Goal: Transaction & Acquisition: Purchase product/service

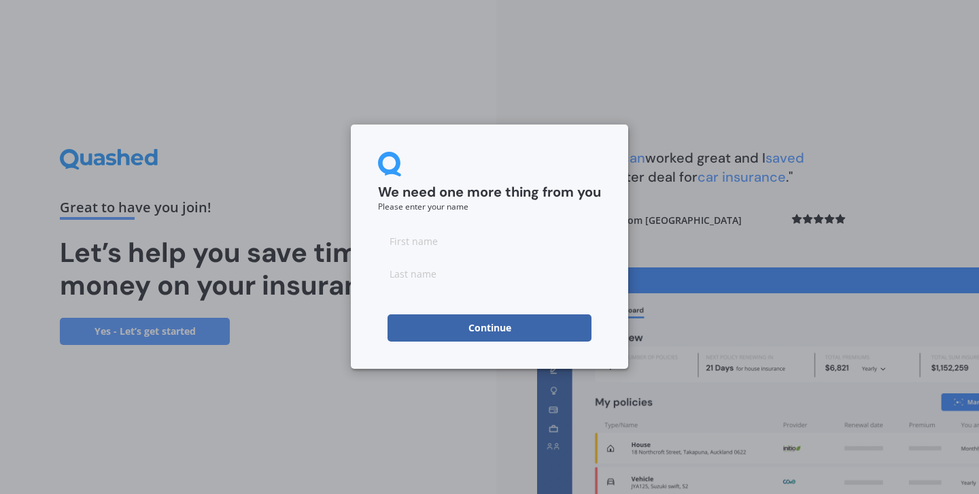
click at [486, 243] on input at bounding box center [489, 240] width 223 height 27
type input "[PERSON_NAME]"
click at [476, 277] on input at bounding box center [489, 273] width 223 height 27
type input "[PERSON_NAME]"
click at [471, 323] on button "Continue" at bounding box center [490, 327] width 204 height 27
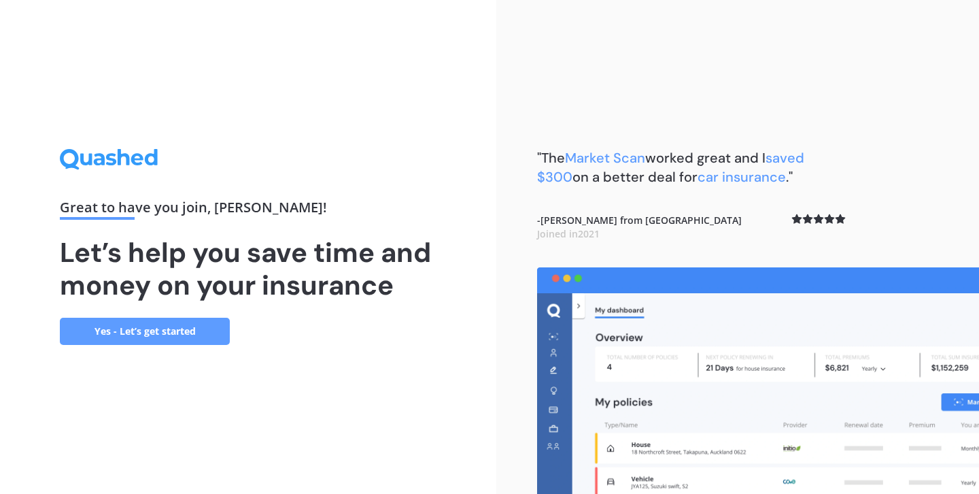
click at [209, 338] on link "Yes - Let’s get started" at bounding box center [145, 331] width 170 height 27
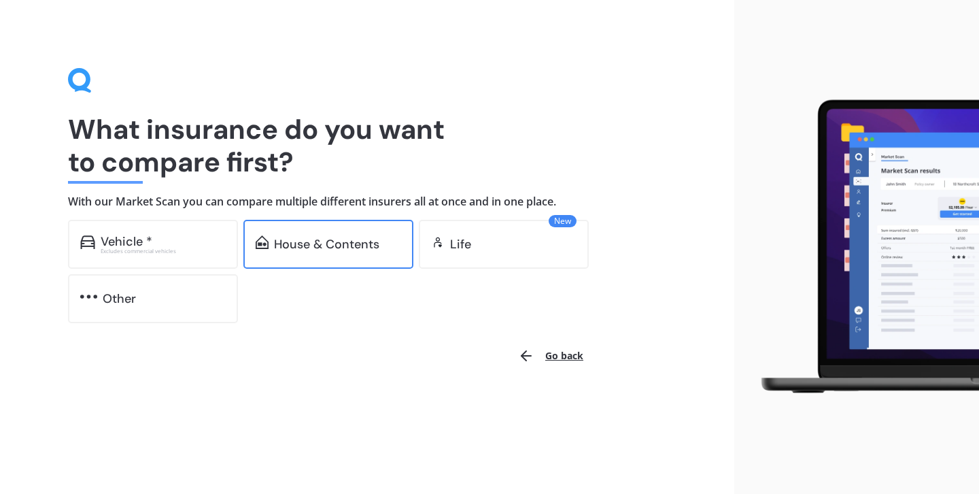
click at [345, 260] on div "House & Contents" at bounding box center [328, 244] width 170 height 49
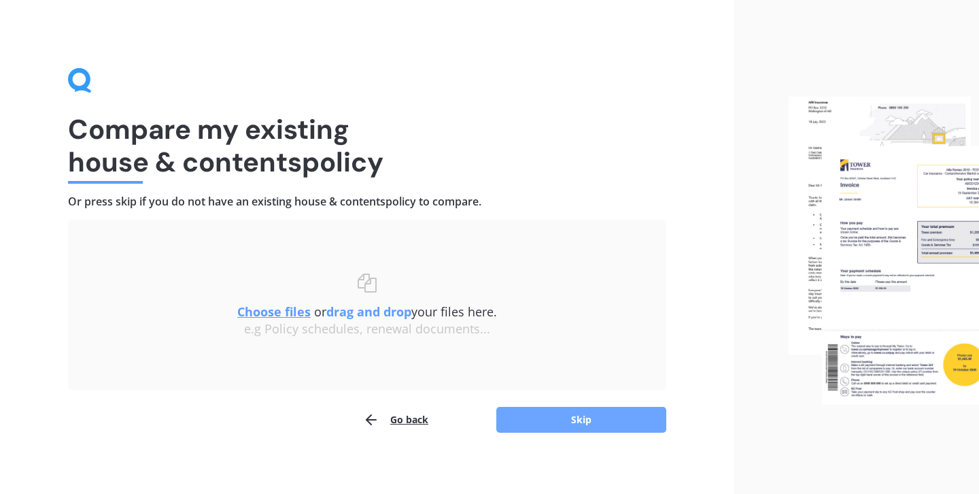
click at [518, 416] on button "Skip" at bounding box center [581, 420] width 170 height 26
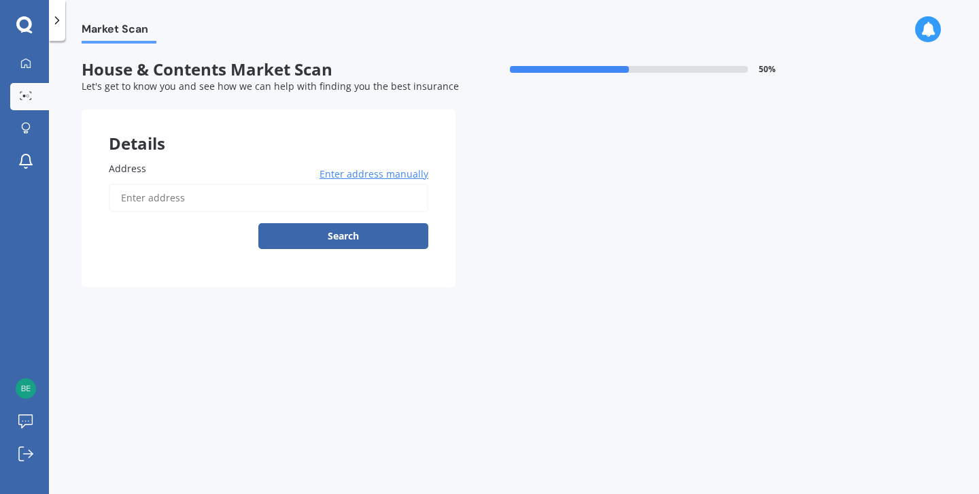
click at [248, 210] on input "Address" at bounding box center [269, 198] width 320 height 29
type input "[STREET_ADDRESS][PERSON_NAME]"
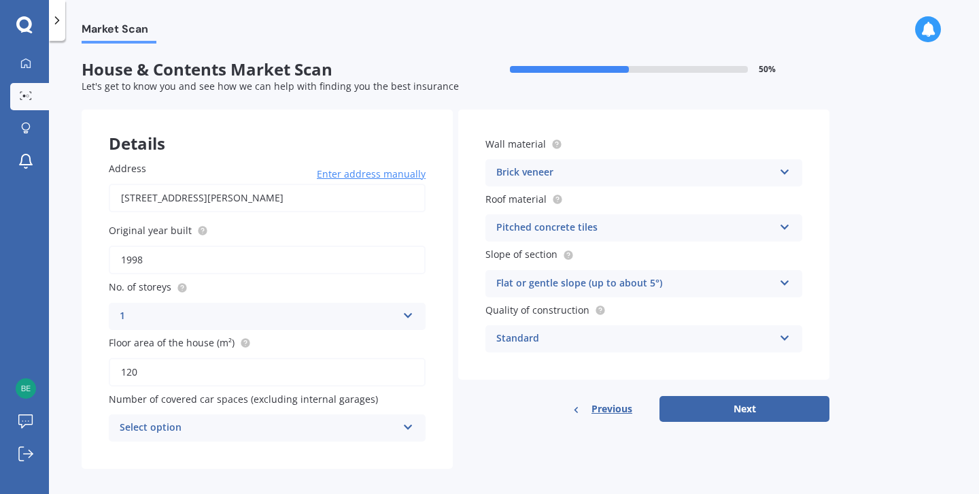
click at [314, 265] on input "1998" at bounding box center [267, 260] width 317 height 29
drag, startPoint x: 314, startPoint y: 265, endPoint x: 114, endPoint y: 260, distance: 200.0
click at [114, 260] on input "1998" at bounding box center [267, 260] width 317 height 29
type input "1950"
click at [154, 324] on div "1 1 2 3 4 5+" at bounding box center [267, 316] width 317 height 27
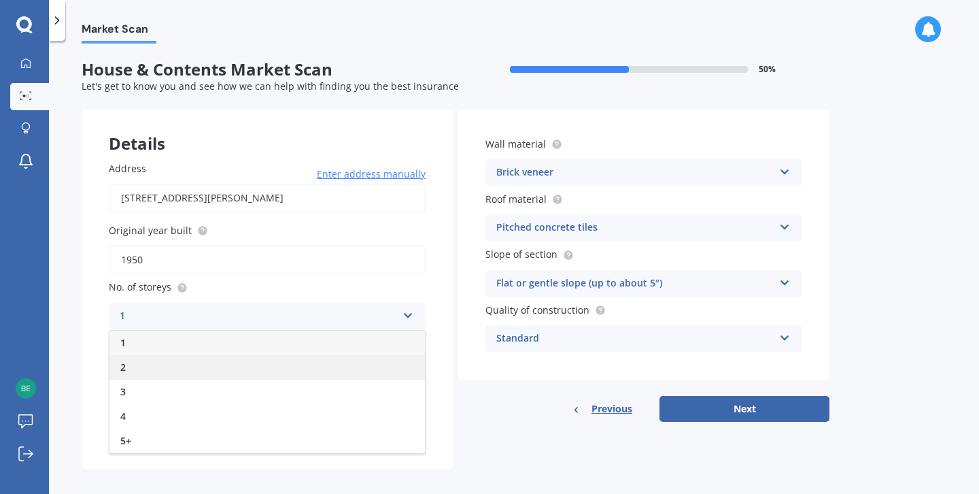
click at [148, 367] on div "2" at bounding box center [267, 367] width 316 height 24
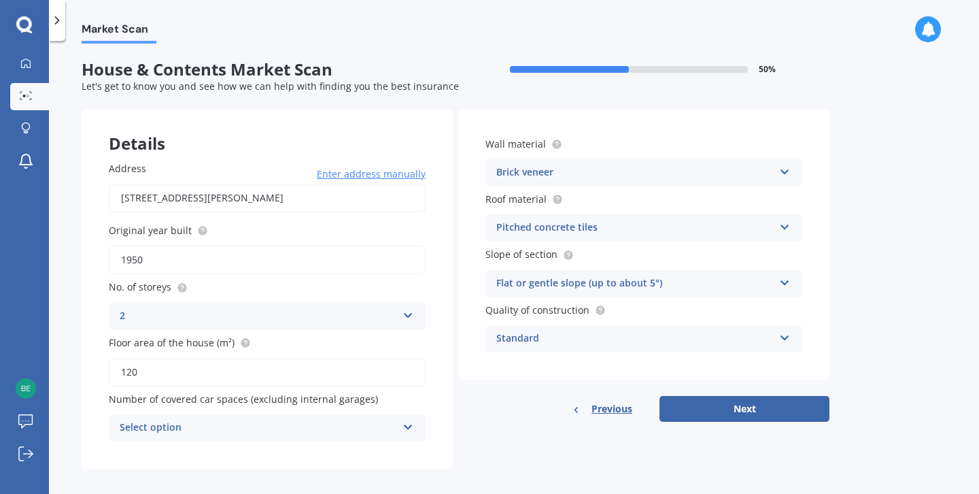
click at [156, 369] on input "120" at bounding box center [267, 372] width 317 height 29
type input "132"
click at [183, 424] on div "Select option" at bounding box center [258, 428] width 277 height 16
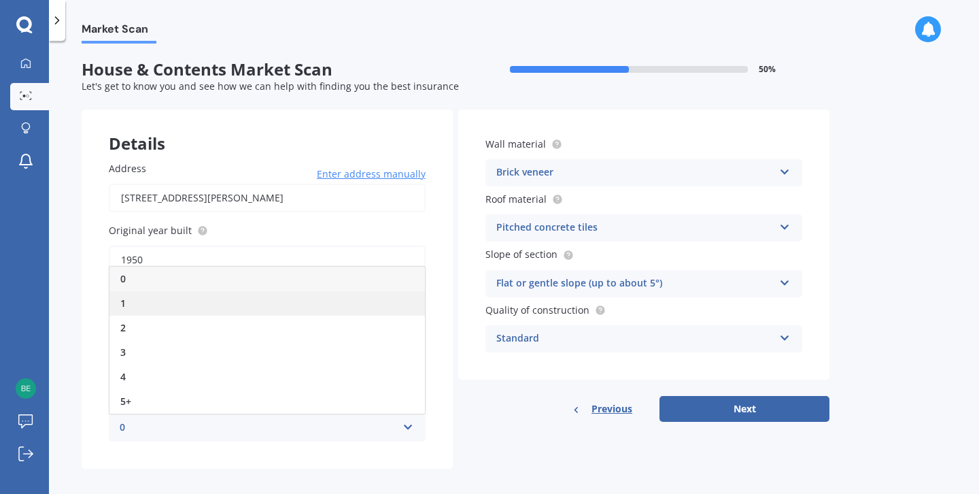
click at [188, 310] on div "1" at bounding box center [267, 303] width 316 height 24
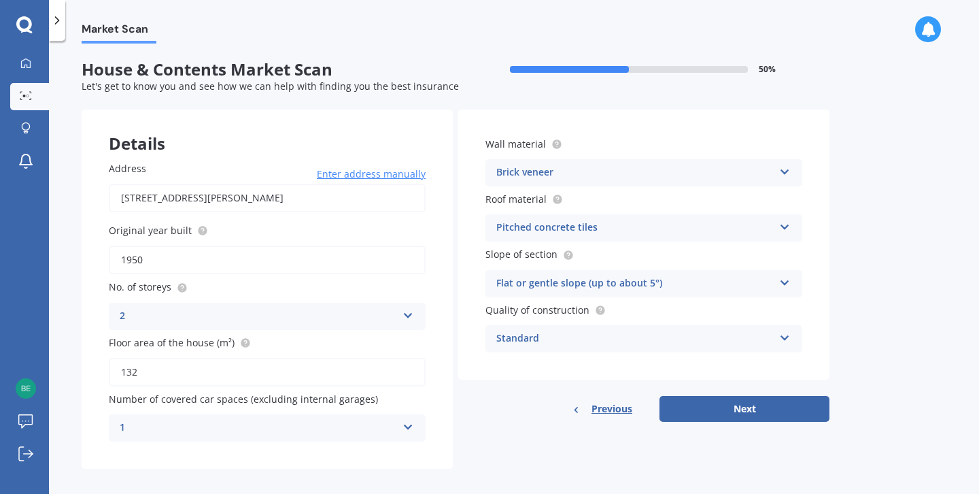
click at [584, 224] on div "Pitched concrete tiles" at bounding box center [634, 228] width 277 height 16
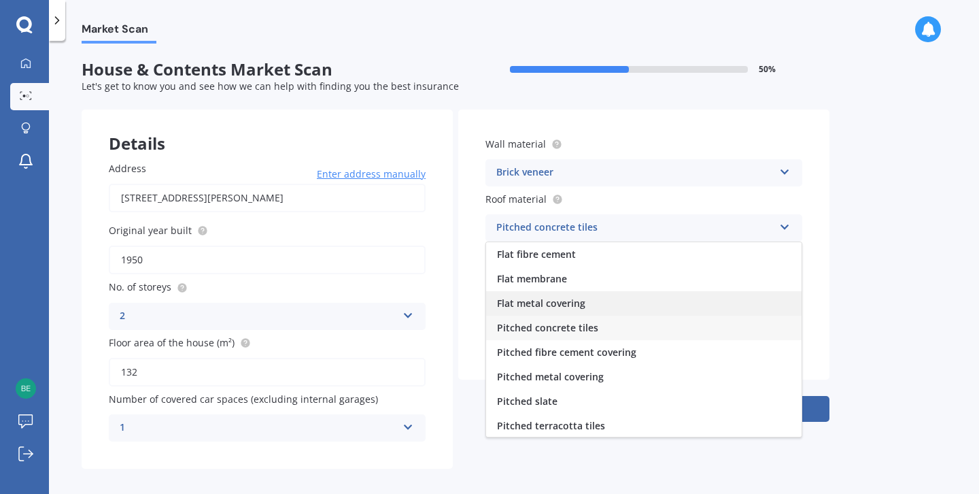
click at [572, 314] on div "Flat metal covering" at bounding box center [644, 303] width 316 height 24
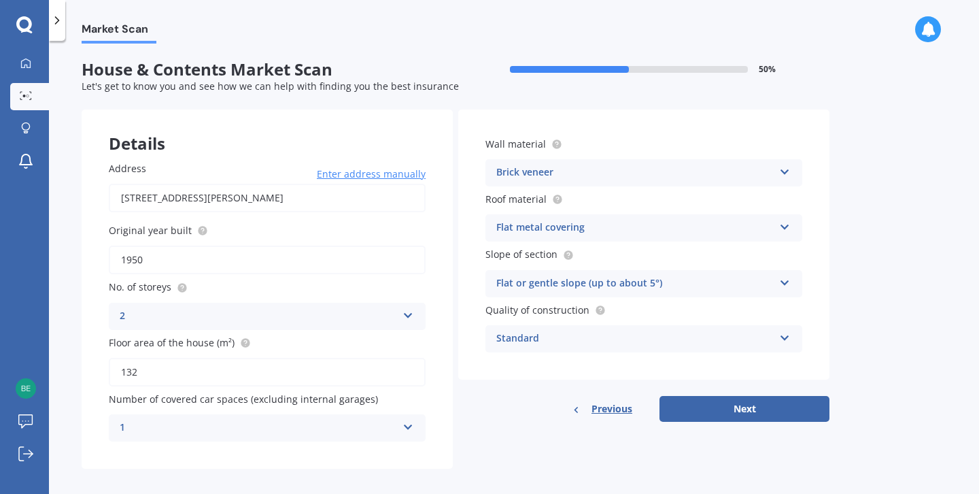
click at [582, 239] on div "Flat metal covering Flat fibre cement Flat membrane Flat metal covering Pitched…" at bounding box center [644, 227] width 317 height 27
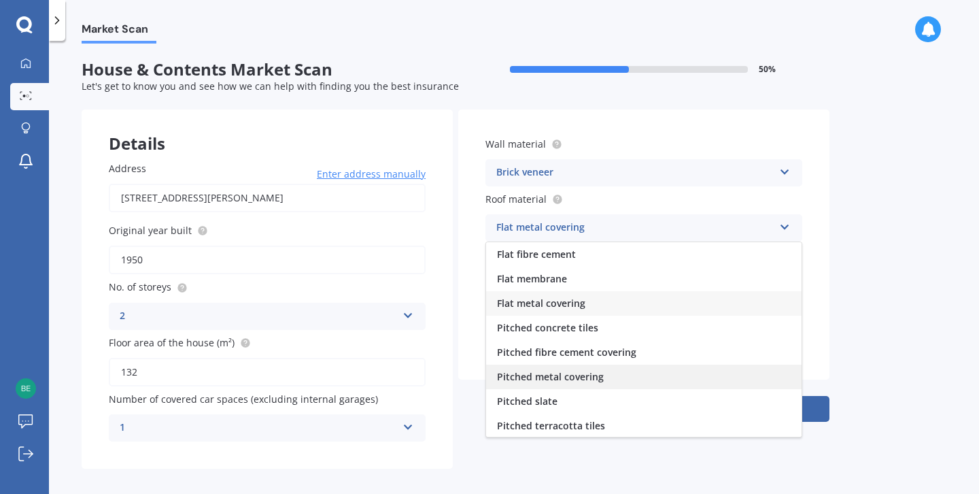
click at [564, 378] on span "Pitched metal covering" at bounding box center [550, 376] width 107 height 13
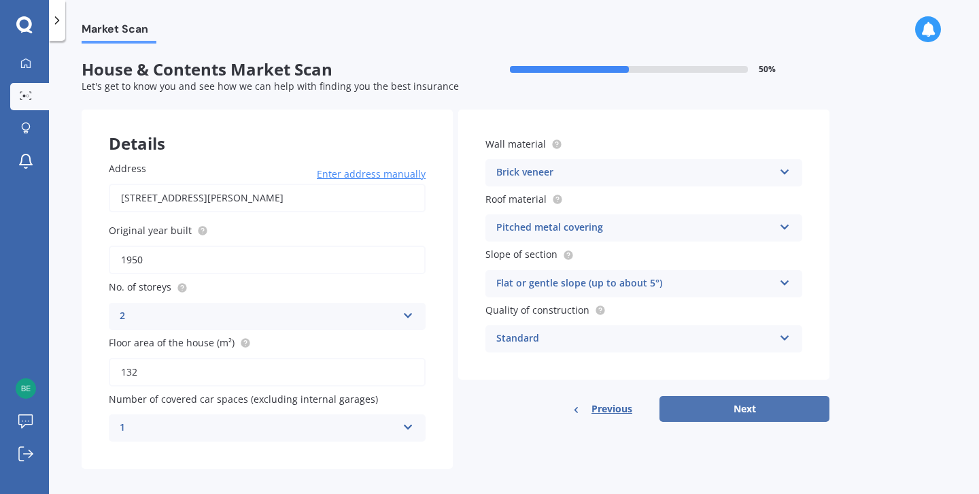
click at [671, 397] on button "Next" at bounding box center [745, 409] width 170 height 26
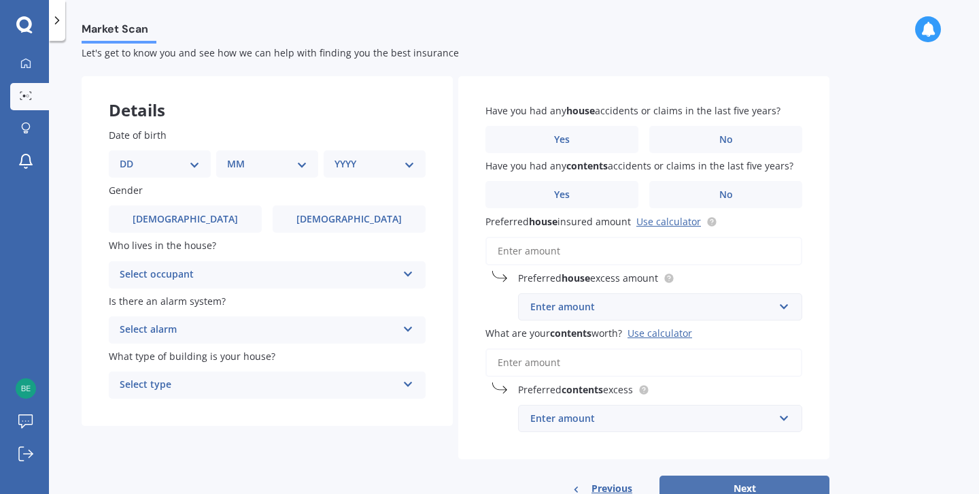
scroll to position [44, 0]
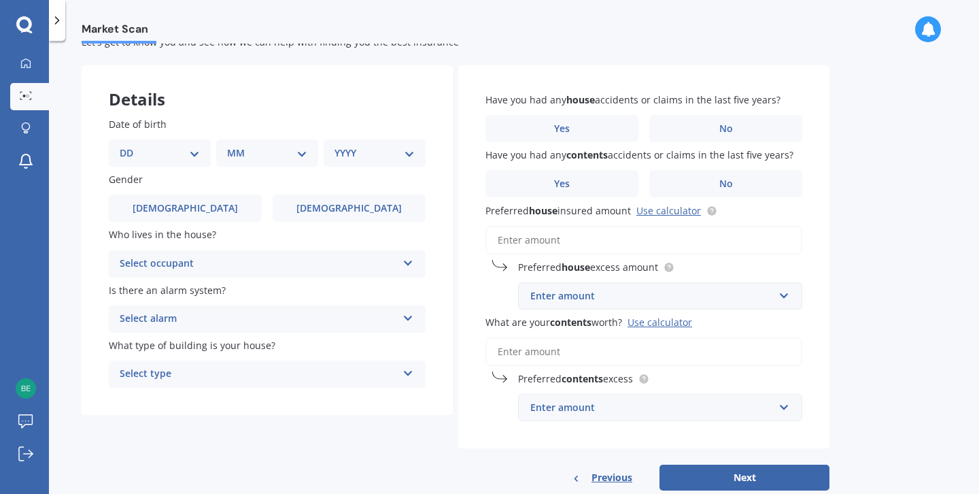
click at [178, 152] on select "DD 01 02 03 04 05 06 07 08 09 10 11 12 13 14 15 16 17 18 19 20 21 22 23 24 25 2…" at bounding box center [160, 153] width 80 height 15
select select "09"
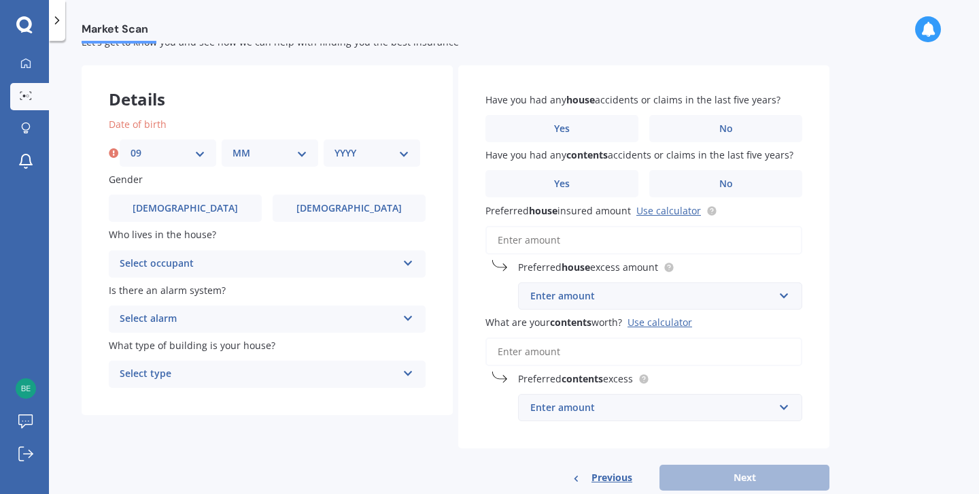
click at [266, 156] on select "MM 01 02 03 04 05 06 07 08 09 10 11 12" at bounding box center [270, 153] width 75 height 15
select select "08"
click at [359, 164] on div "YYYY 2009 2008 2007 2006 2005 2004 2003 2002 2001 2000 1999 1998 1997 1996 1995…" at bounding box center [372, 152] width 97 height 27
click at [362, 156] on select "YYYY 2009 2008 2007 2006 2005 2004 2003 2002 2001 2000 1999 1998 1997 1996 1995…" at bounding box center [372, 153] width 75 height 15
select select "1999"
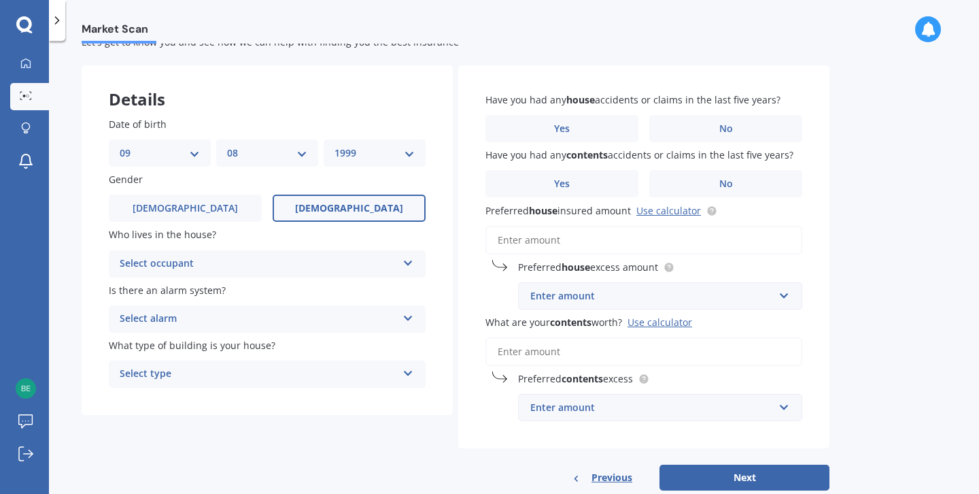
click at [343, 210] on span "[DEMOGRAPHIC_DATA]" at bounding box center [349, 209] width 108 height 12
click at [0, 0] on input "[DEMOGRAPHIC_DATA]" at bounding box center [0, 0] width 0 height 0
click at [263, 269] on div "Select occupant" at bounding box center [258, 264] width 277 height 16
click at [247, 294] on div "Owner" at bounding box center [267, 290] width 316 height 24
click at [240, 314] on div "Select alarm" at bounding box center [258, 319] width 277 height 16
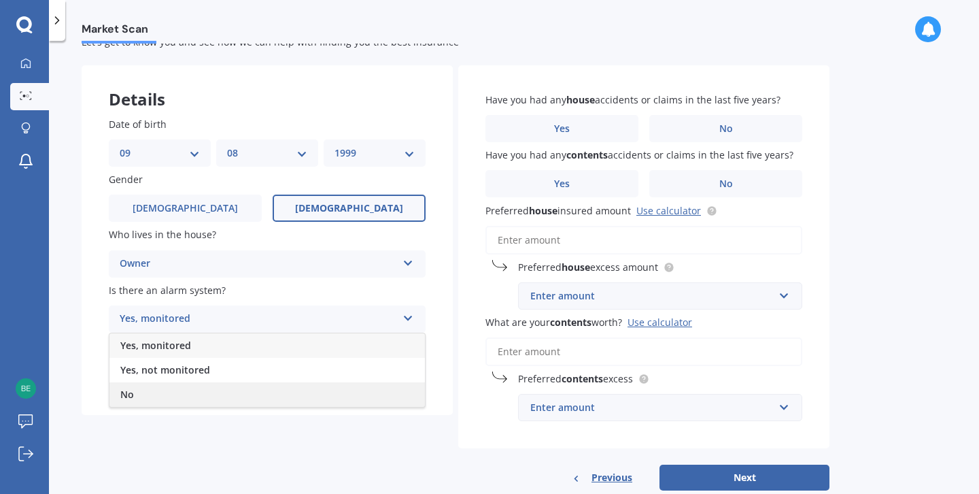
click at [214, 388] on div "No" at bounding box center [267, 394] width 316 height 24
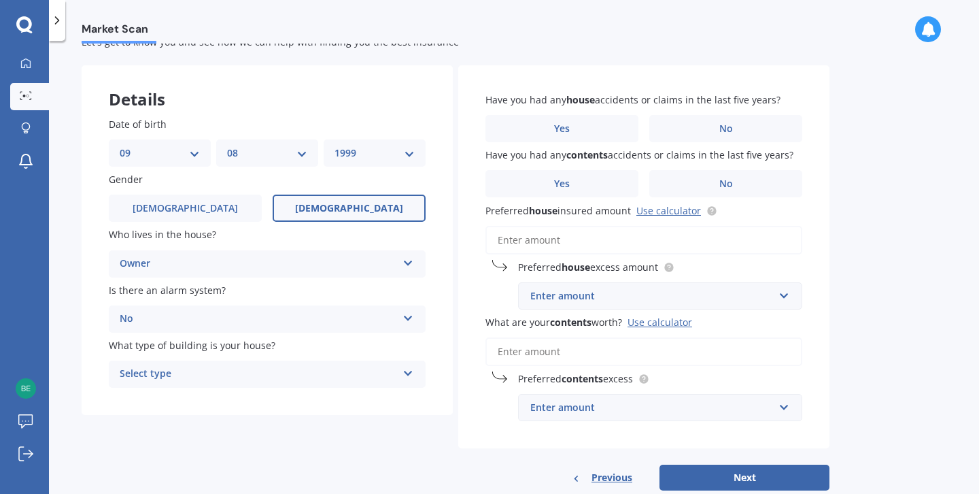
click at [220, 382] on div "Select type" at bounding box center [258, 374] width 277 height 16
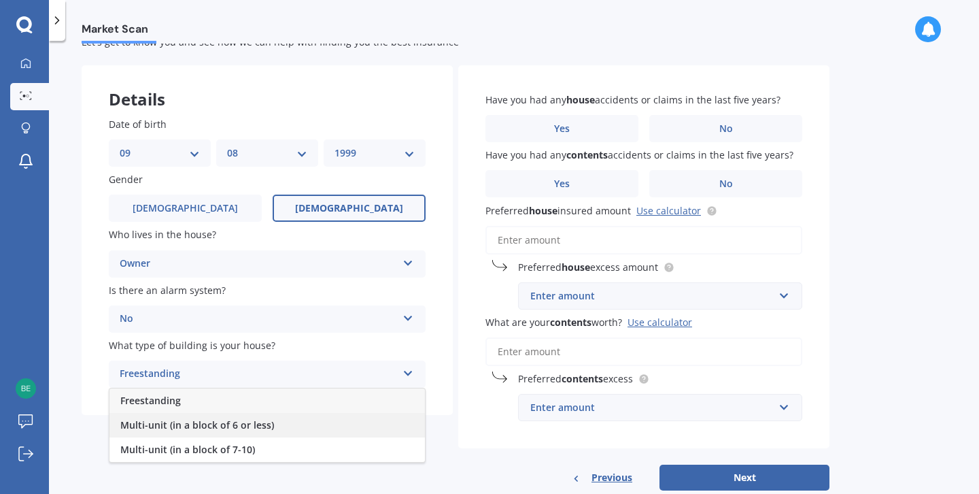
click at [220, 416] on div "Multi-unit (in a block of 6 or less)" at bounding box center [267, 425] width 316 height 24
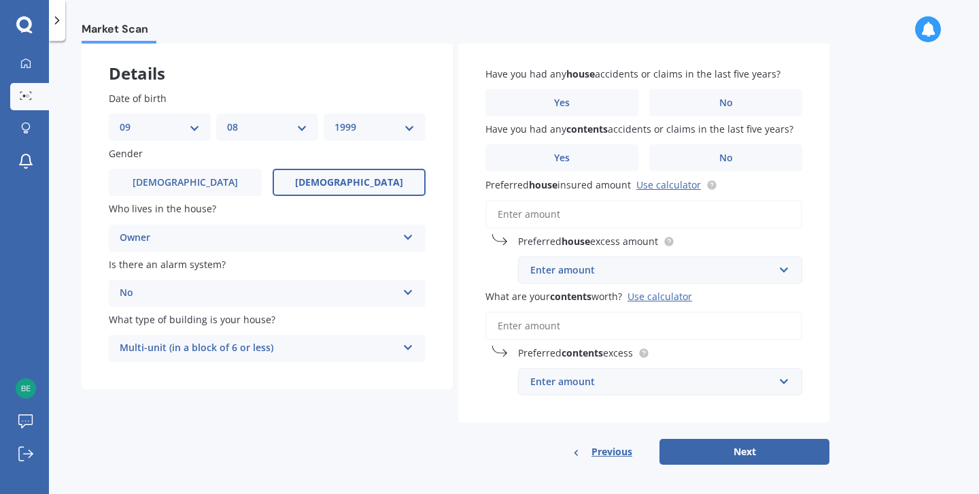
scroll to position [76, 0]
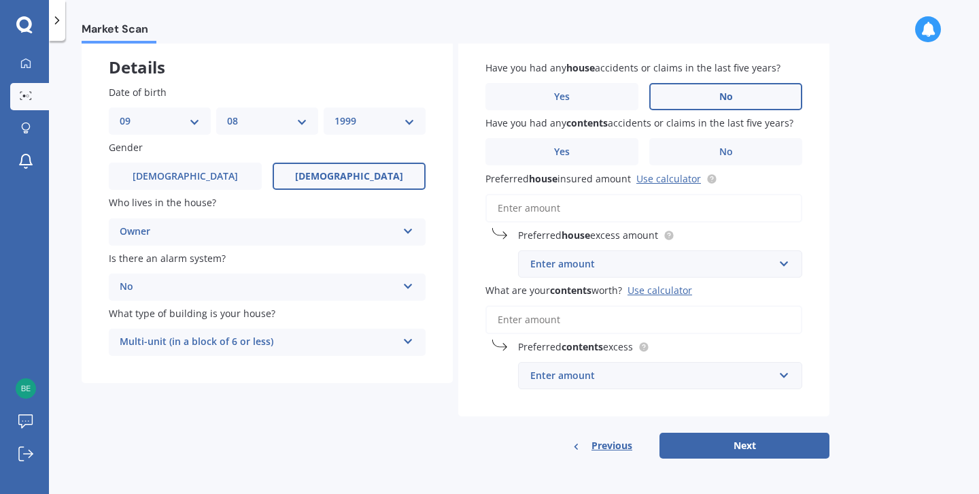
click at [703, 103] on label "No" at bounding box center [725, 96] width 153 height 27
click at [0, 0] on input "No" at bounding box center [0, 0] width 0 height 0
click at [696, 146] on label "No" at bounding box center [725, 151] width 153 height 27
click at [0, 0] on input "No" at bounding box center [0, 0] width 0 height 0
click at [666, 203] on input "Preferred house insured amount Use calculator" at bounding box center [644, 208] width 317 height 29
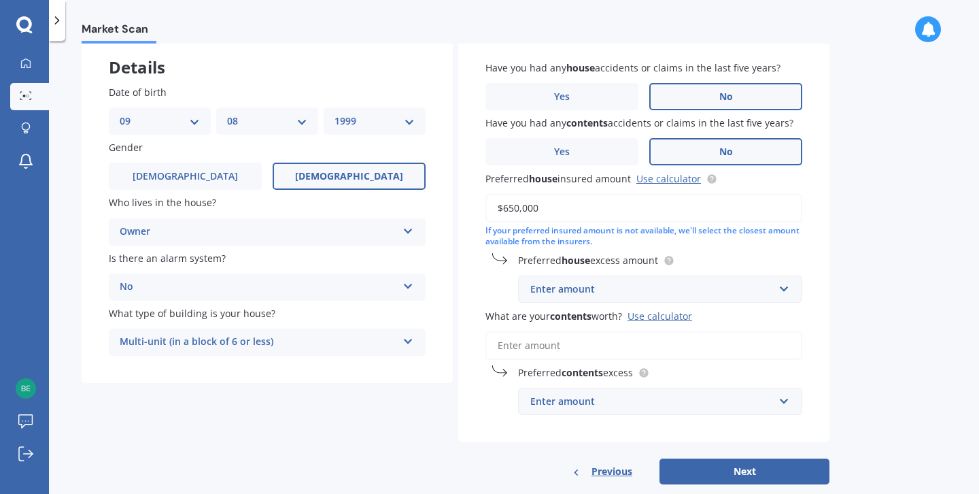
type input "$650,000"
click at [658, 290] on div "Enter amount" at bounding box center [651, 289] width 243 height 15
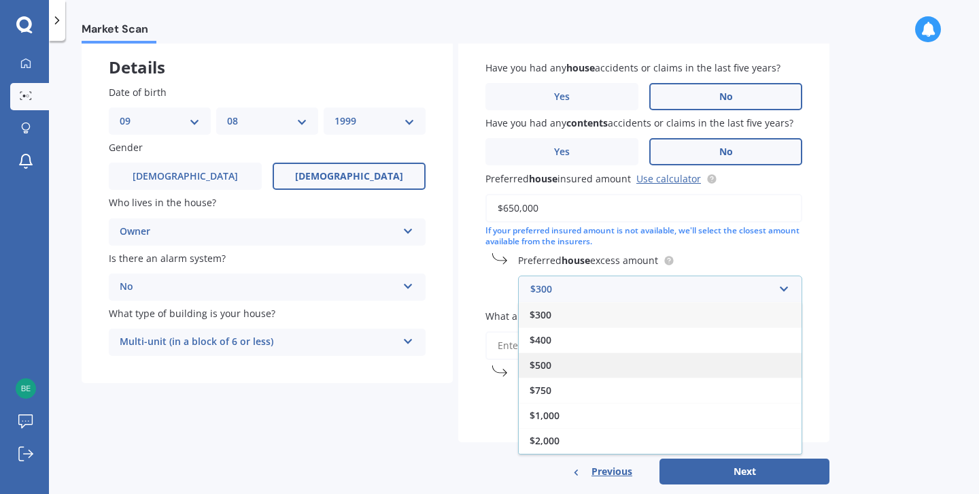
click at [616, 362] on div "$500" at bounding box center [660, 364] width 283 height 25
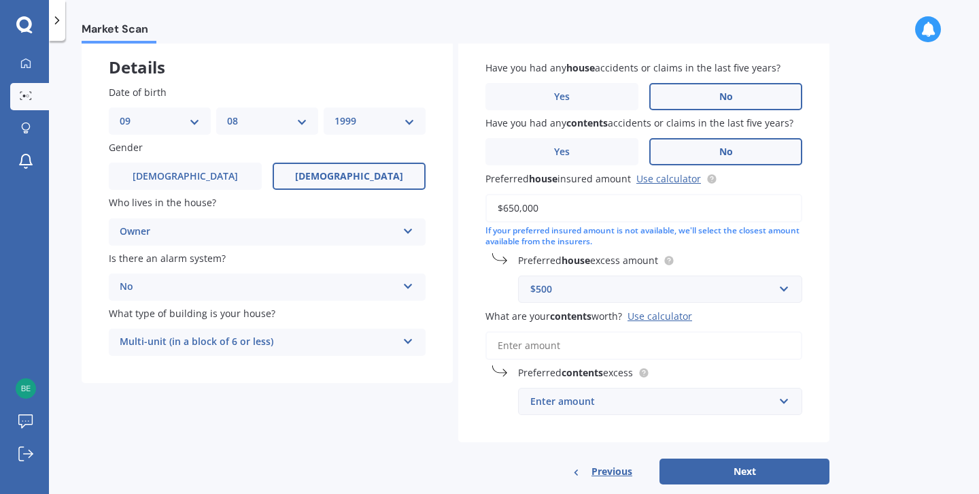
click at [621, 341] on input "What are your contents worth? Use calculator" at bounding box center [644, 345] width 317 height 29
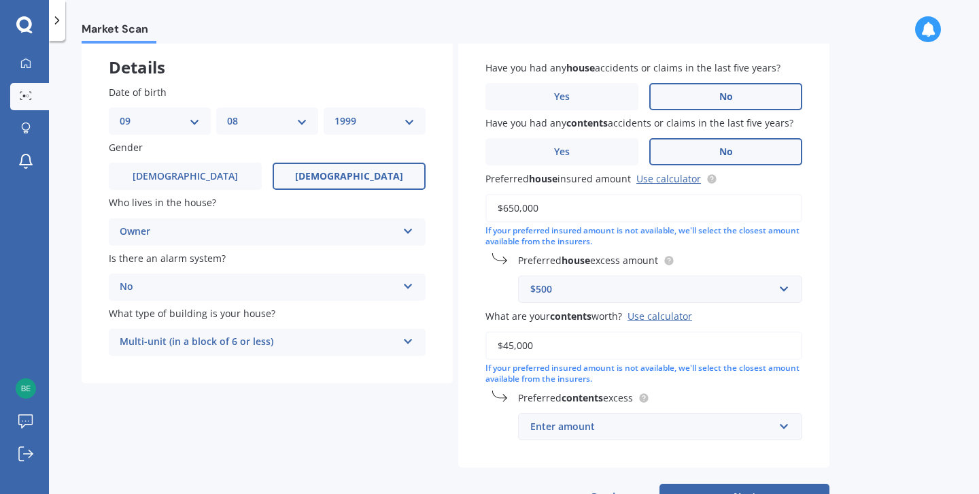
type input "$45,000"
click at [596, 429] on div "Enter amount" at bounding box center [651, 426] width 243 height 15
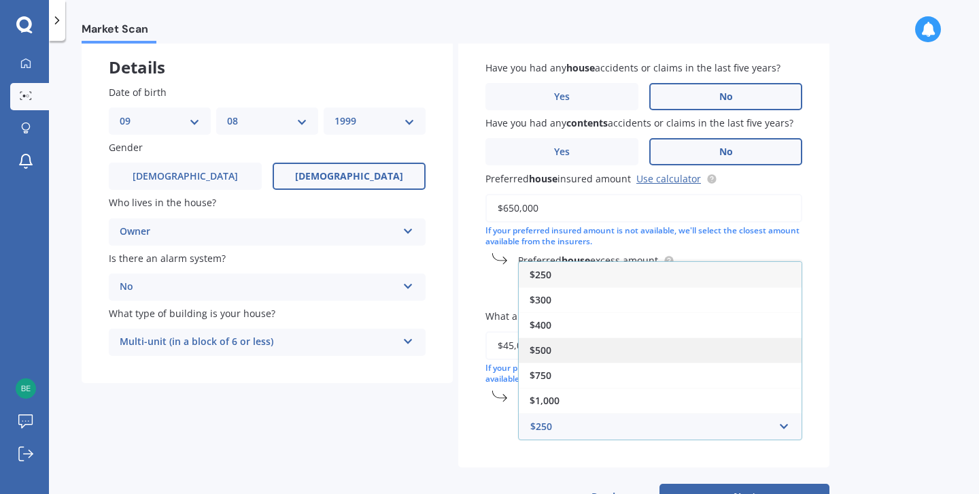
click at [607, 345] on div "$500" at bounding box center [660, 349] width 283 height 25
click at [607, 345] on input "$45,000" at bounding box center [644, 345] width 317 height 29
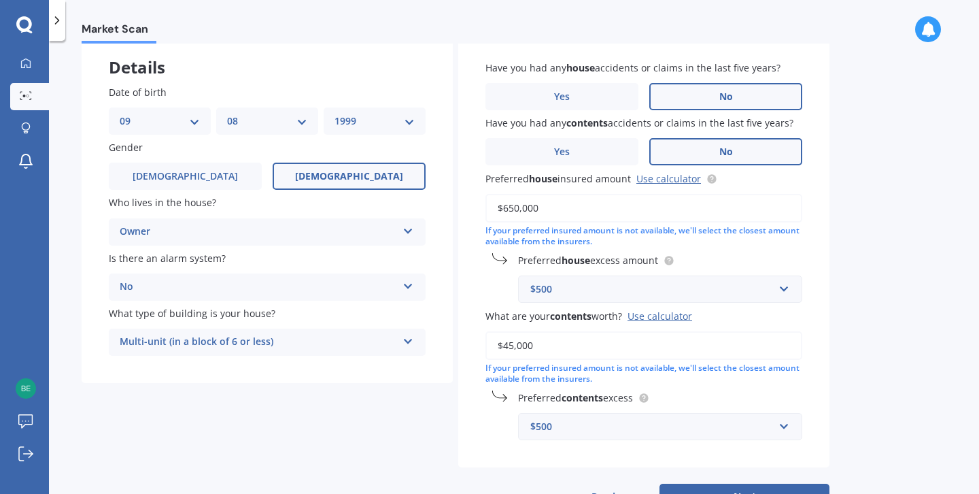
click at [682, 407] on div "Preferred contents excess $500 $250 $300 $400 $500 $750 $1,000 $2,000" at bounding box center [644, 415] width 317 height 50
click at [668, 424] on div "$500" at bounding box center [651, 426] width 243 height 15
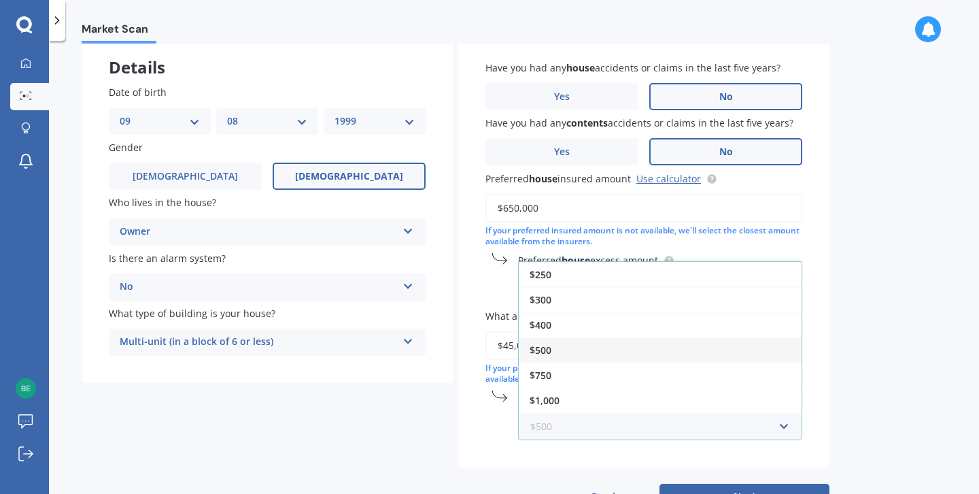
click at [668, 424] on input "text" at bounding box center [656, 426] width 272 height 26
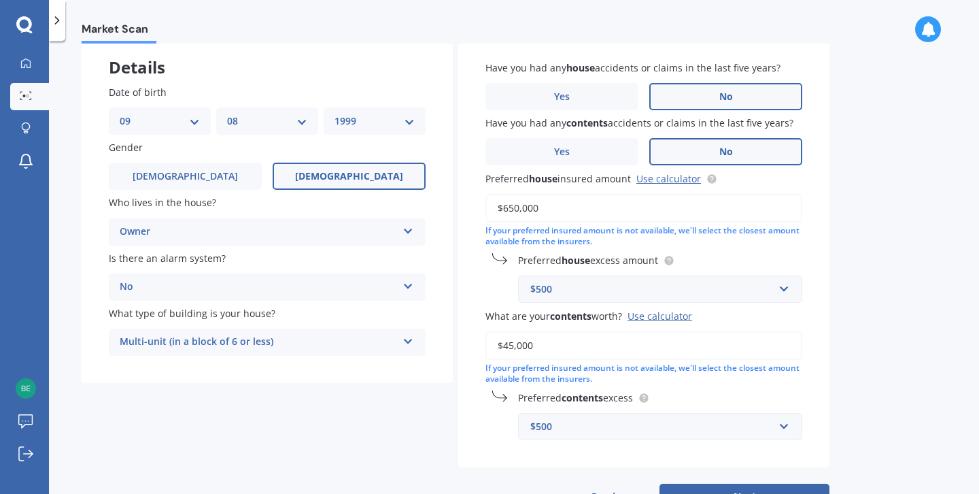
click at [820, 365] on div "Have you had any house accidents or claims in the last five years? Yes No Have …" at bounding box center [643, 250] width 371 height 435
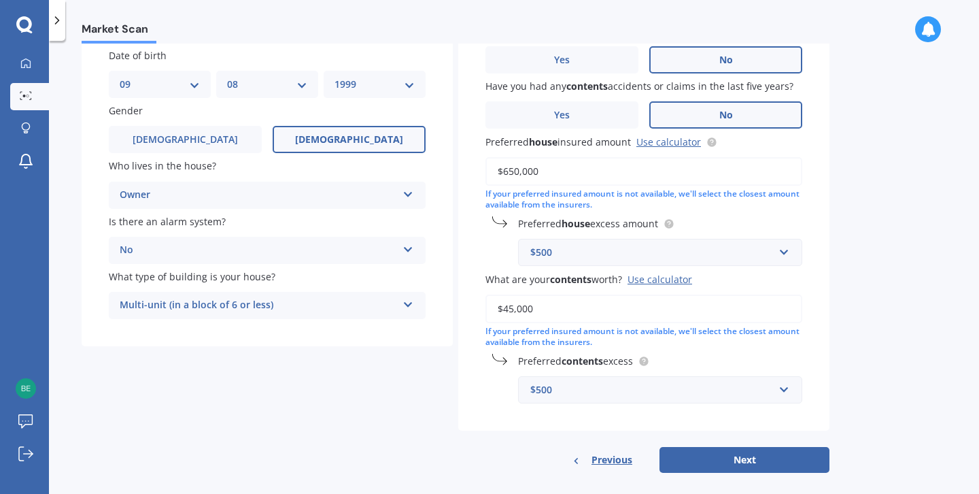
scroll to position [127, 0]
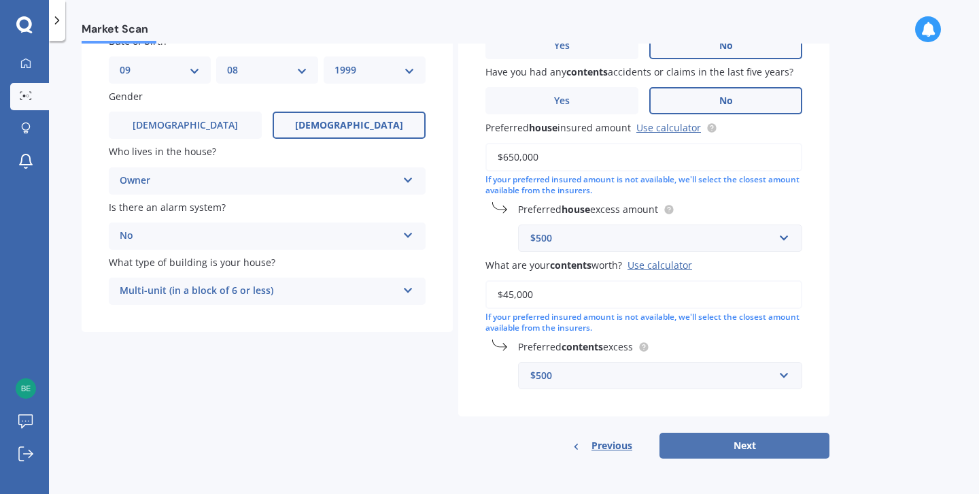
click at [762, 439] on button "Next" at bounding box center [745, 446] width 170 height 26
select select "09"
select select "08"
select select "1999"
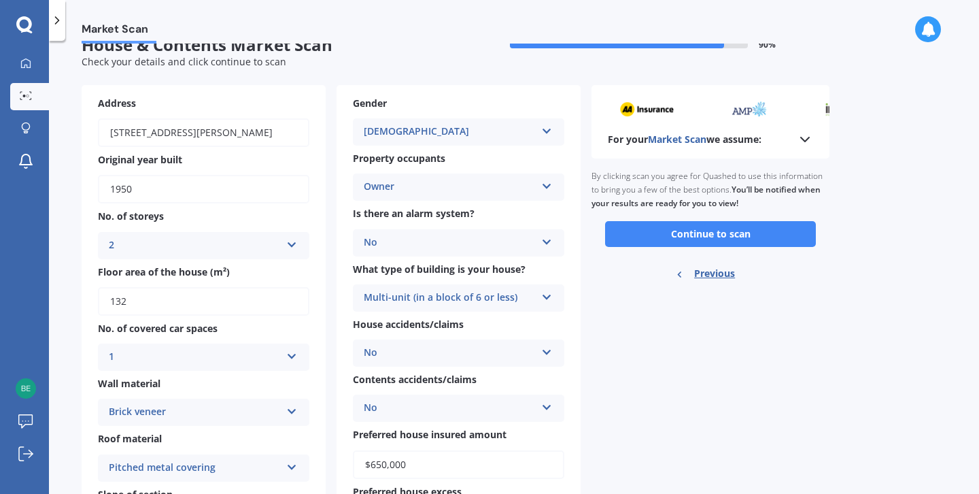
scroll to position [0, 0]
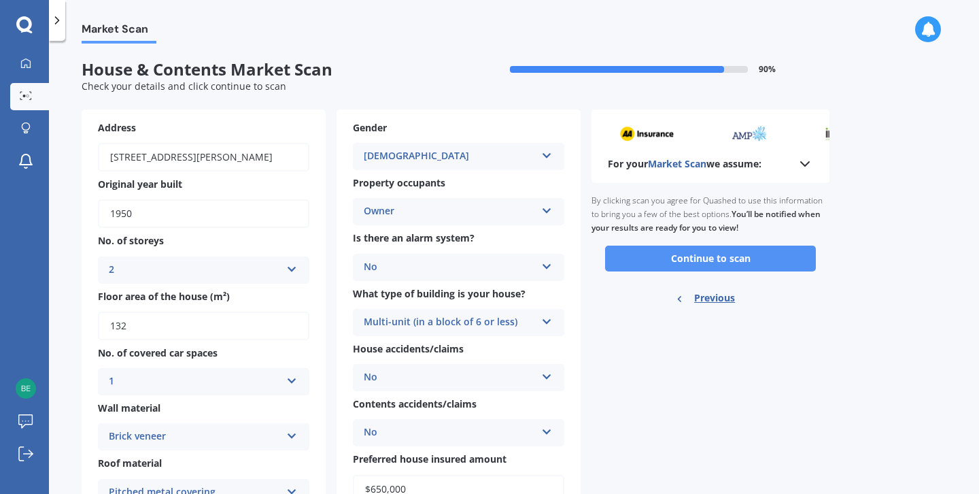
click at [767, 268] on button "Continue to scan" at bounding box center [710, 259] width 211 height 26
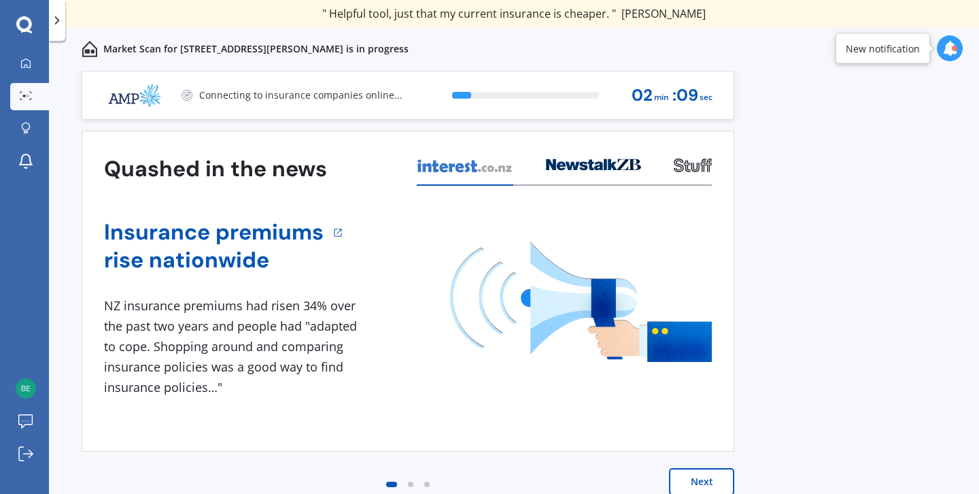
click at [698, 169] on icon at bounding box center [696, 168] width 8 height 10
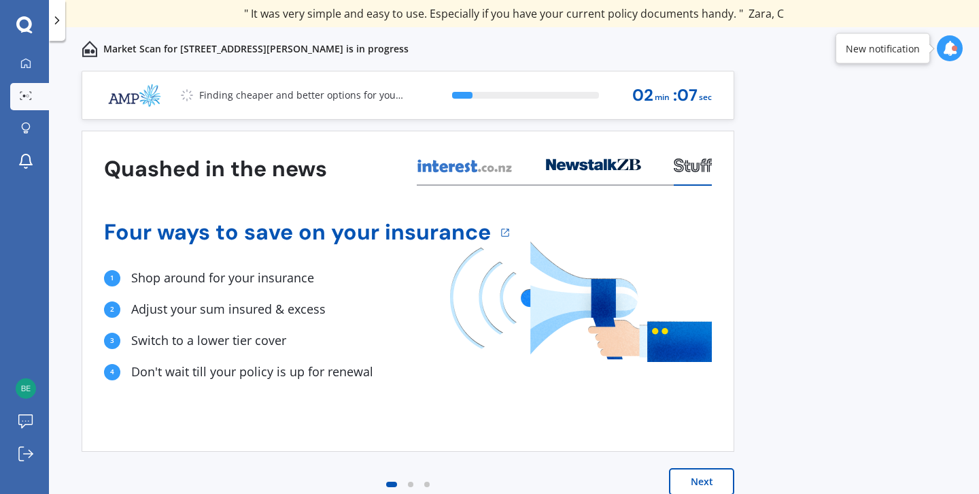
click at [569, 173] on div at bounding box center [593, 169] width 95 height 33
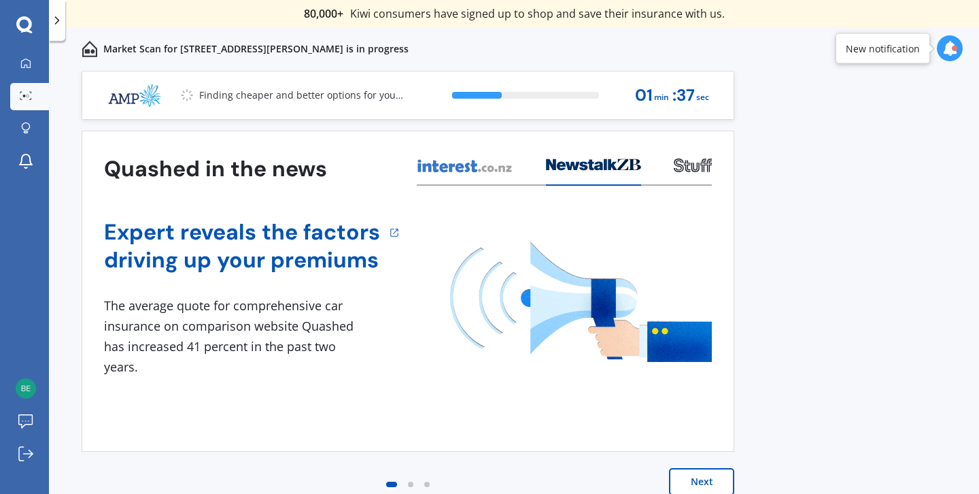
click at [701, 482] on button "Next" at bounding box center [701, 481] width 65 height 27
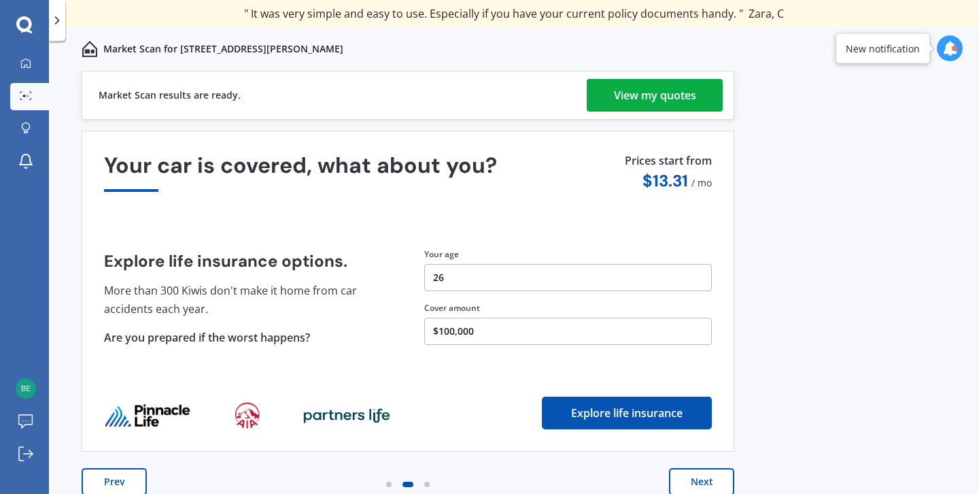
click at [648, 80] on div "View my quotes" at bounding box center [655, 95] width 82 height 33
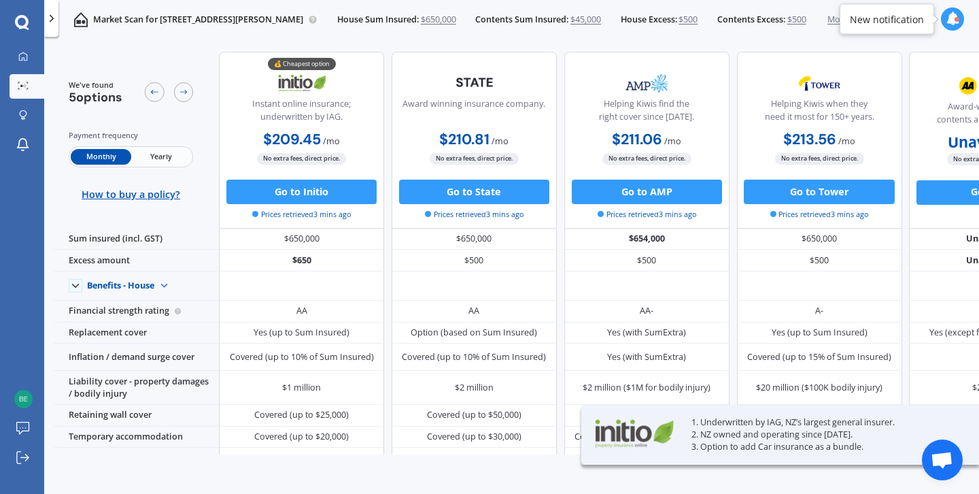
click at [178, 172] on div "Payment frequency Monthly Yearly How to buy a policy?" at bounding box center [131, 164] width 125 height 71
click at [170, 162] on span "Yearly" at bounding box center [161, 157] width 60 height 16
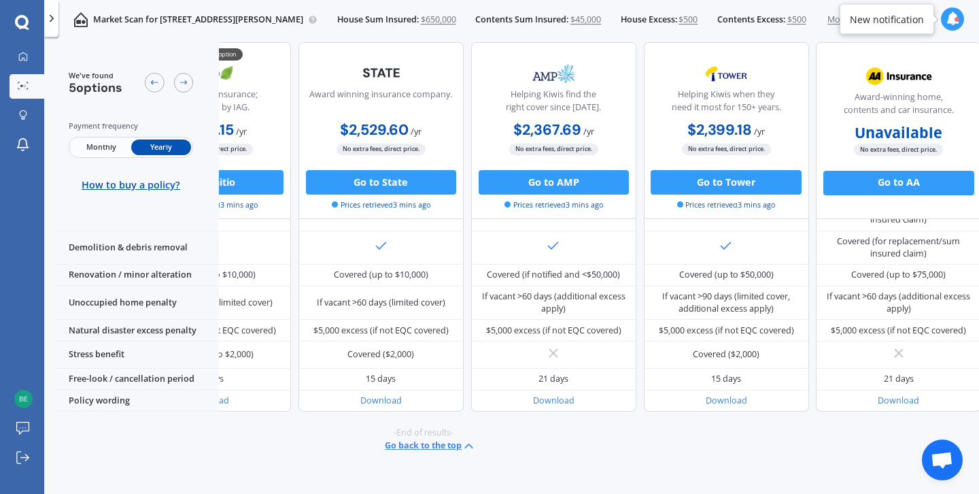
scroll to position [602, 103]
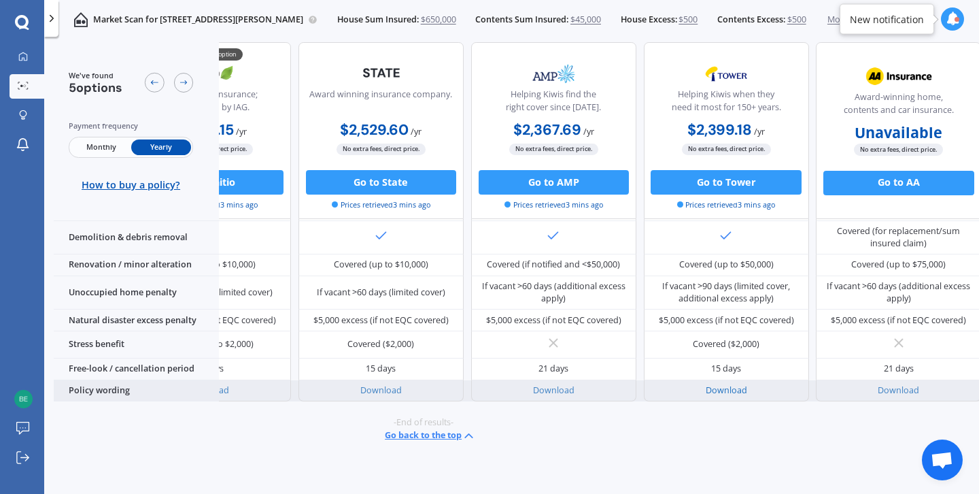
click at [732, 384] on link "Download" at bounding box center [726, 390] width 41 height 12
click at [566, 384] on link "Download" at bounding box center [553, 390] width 41 height 12
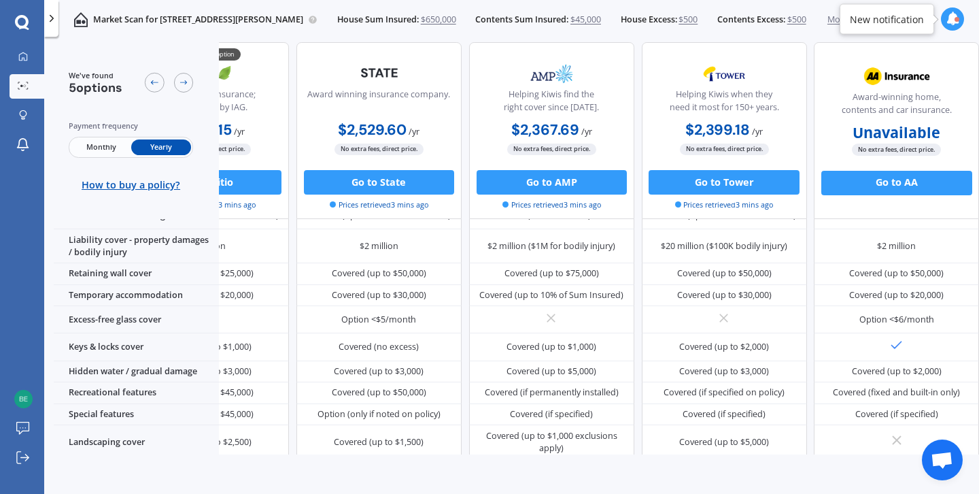
scroll to position [0, 112]
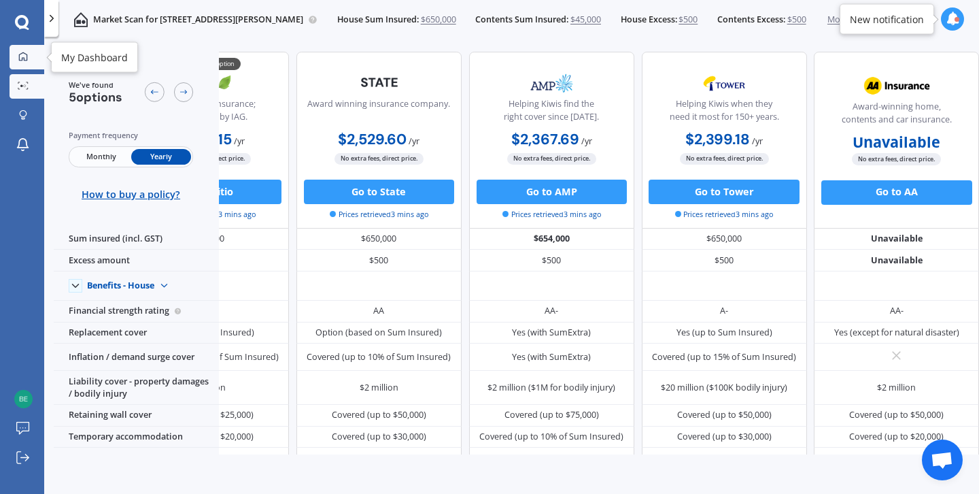
click at [26, 57] on icon at bounding box center [23, 57] width 10 height 10
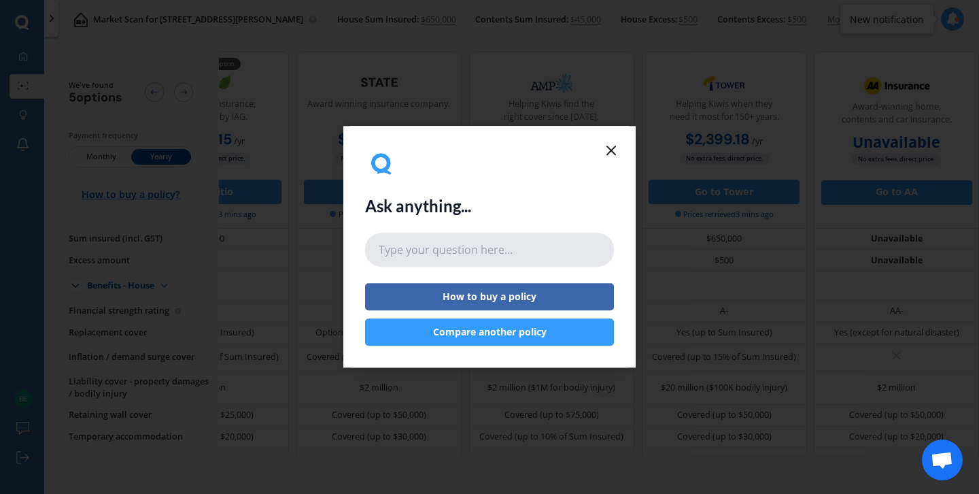
click at [533, 247] on input "text" at bounding box center [489, 250] width 249 height 34
type input "electricity?"
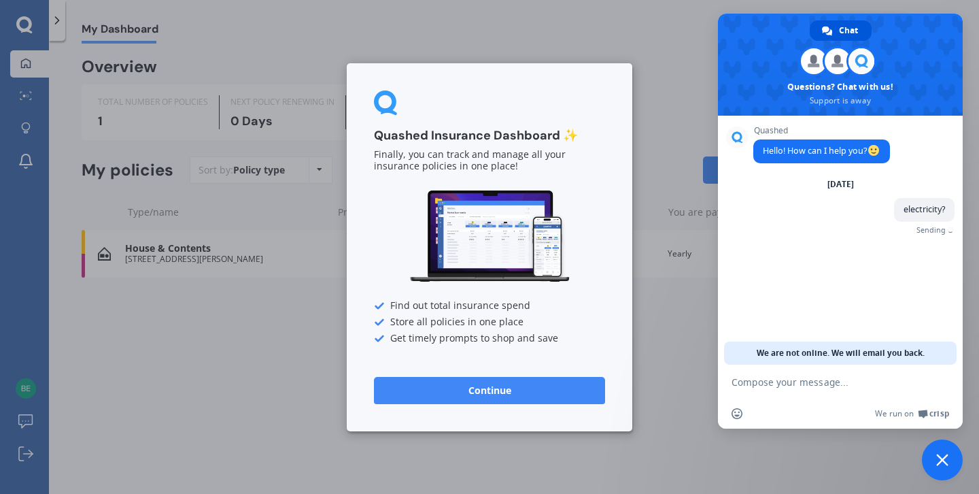
click at [533, 396] on button "Continue" at bounding box center [489, 389] width 231 height 27
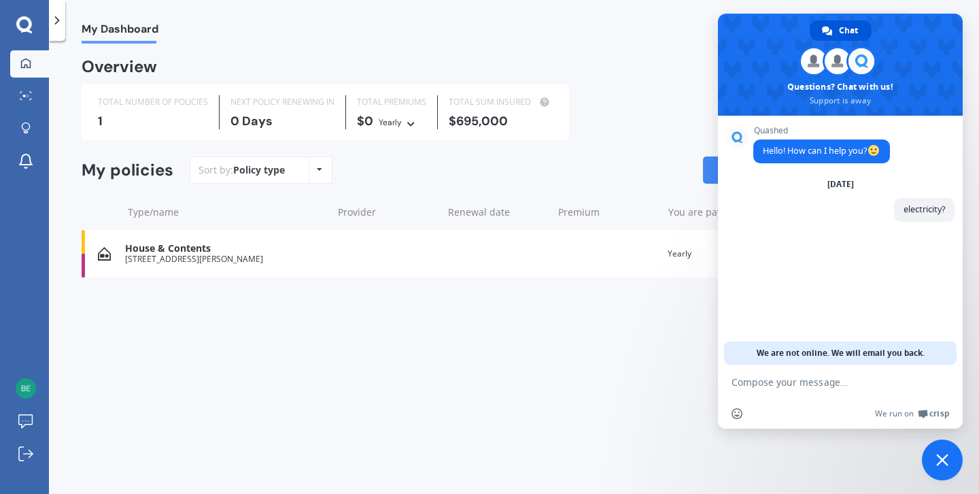
click at [25, 20] on icon at bounding box center [24, 25] width 16 height 18
click at [22, 33] on icon at bounding box center [24, 25] width 16 height 18
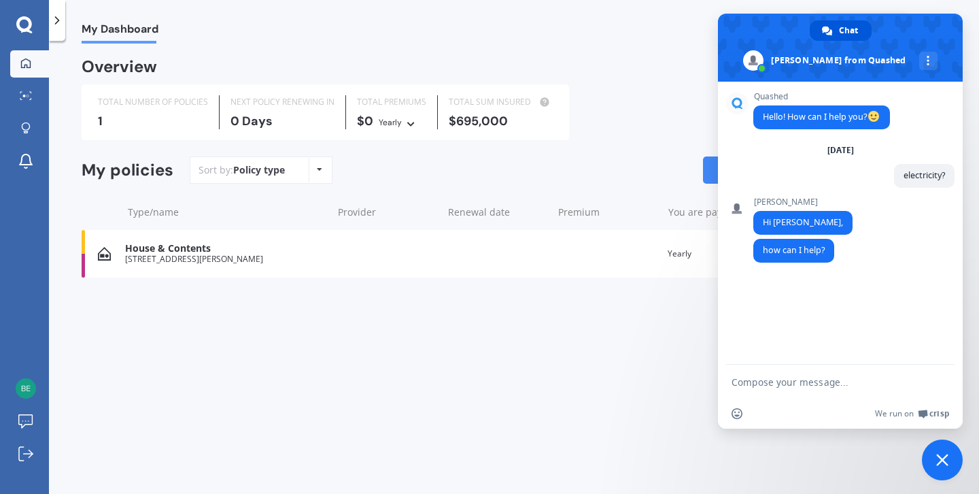
click at [948, 461] on span "Close chat" at bounding box center [942, 460] width 12 height 12
